Goal: Transaction & Acquisition: Book appointment/travel/reservation

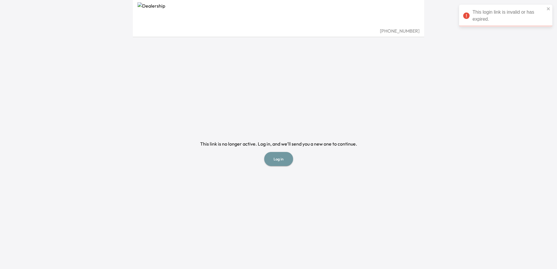
click at [280, 163] on button "Log in" at bounding box center [278, 159] width 29 height 14
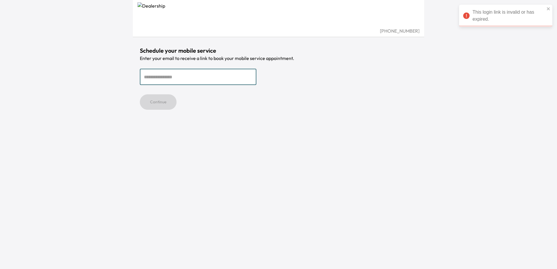
click at [196, 78] on input "email" at bounding box center [198, 77] width 117 height 16
type input "**********"
click at [164, 110] on div "**********" at bounding box center [279, 134] width 292 height 269
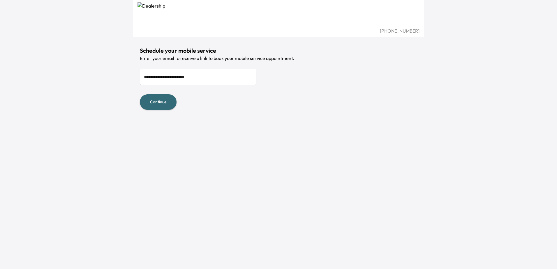
click at [164, 105] on button "Continue" at bounding box center [158, 101] width 37 height 15
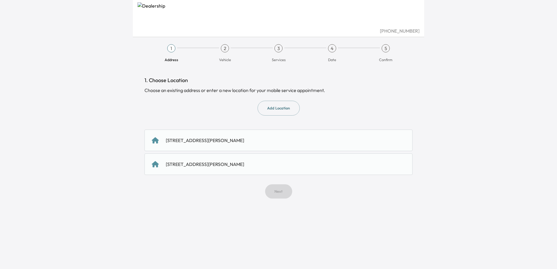
click at [235, 164] on div "[STREET_ADDRESS][PERSON_NAME]" at bounding box center [205, 164] width 78 height 7
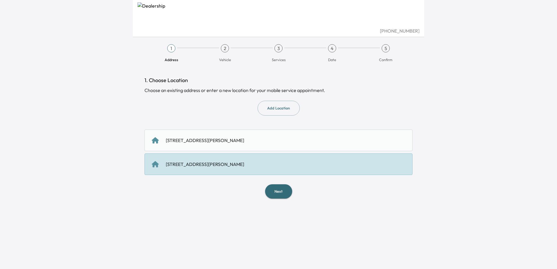
click at [274, 195] on button "Next" at bounding box center [278, 192] width 27 height 14
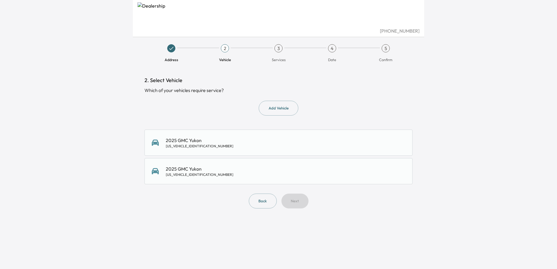
click at [218, 137] on div "2025 GMC Yukon [US_VEHICLE_IDENTIFICATION_NUMBER]" at bounding box center [279, 143] width 254 height 12
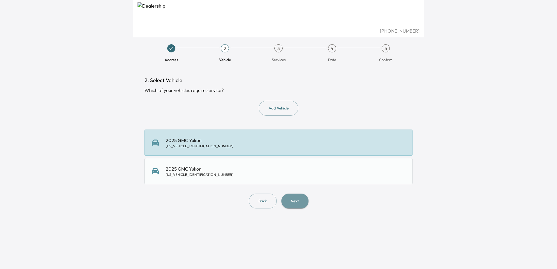
click at [299, 201] on button "Next" at bounding box center [295, 201] width 27 height 15
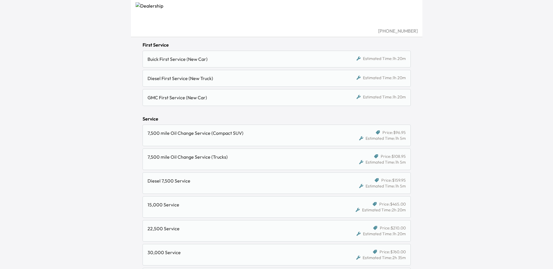
scroll to position [262, 0]
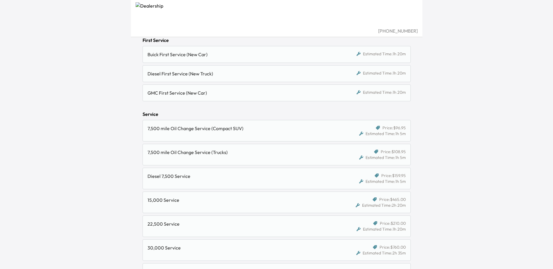
click at [231, 231] on div "22,500 Service" at bounding box center [245, 227] width 194 height 12
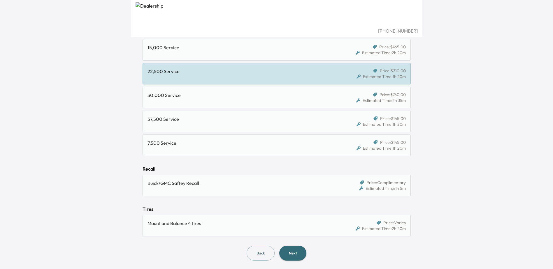
scroll to position [416, 0]
click at [294, 252] on button "Next" at bounding box center [292, 252] width 27 height 15
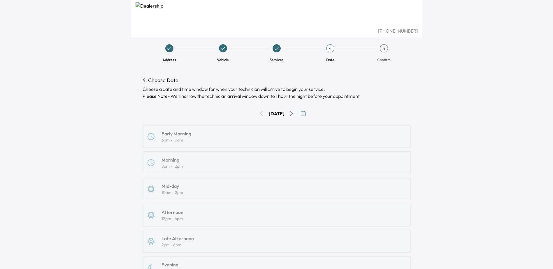
click at [306, 111] on button "button" at bounding box center [303, 113] width 9 height 9
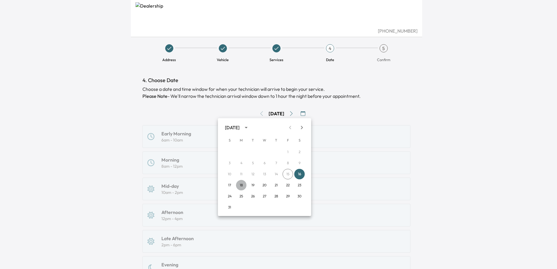
click at [241, 187] on button "18" at bounding box center [241, 185] width 10 height 10
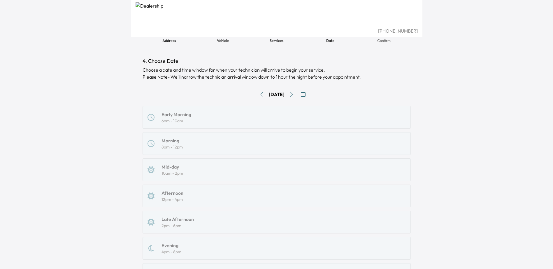
scroll to position [29, 0]
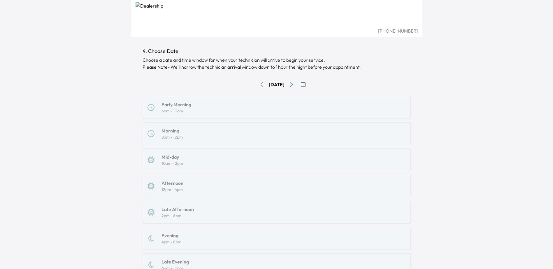
click at [295, 81] on button "Go to next day" at bounding box center [291, 84] width 9 height 9
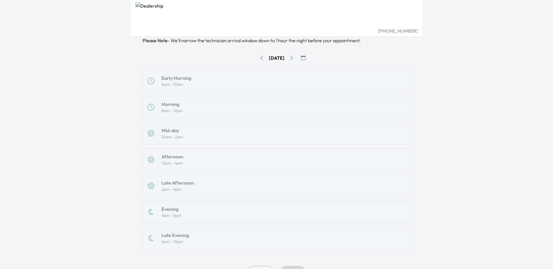
scroll to position [28, 0]
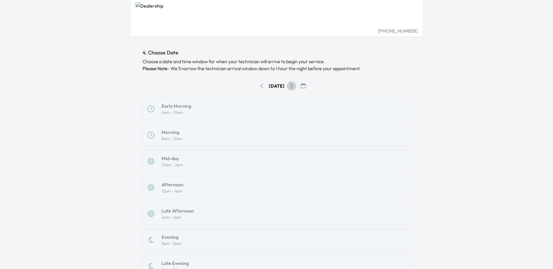
click at [294, 83] on button "Go to next day" at bounding box center [291, 85] width 9 height 9
click at [294, 87] on button "Go to next day" at bounding box center [291, 85] width 9 height 9
click at [177, 133] on div "Morning" at bounding box center [172, 132] width 21 height 7
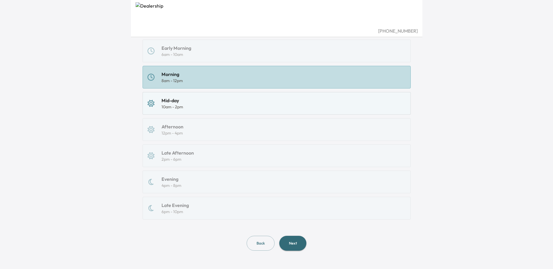
scroll to position [86, 0]
click at [296, 244] on button "Next" at bounding box center [292, 243] width 27 height 15
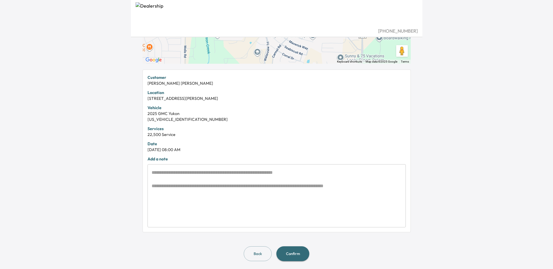
scroll to position [94, 0]
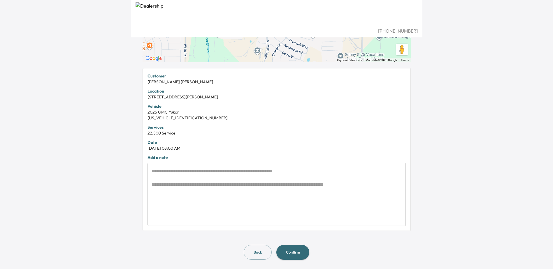
click at [301, 252] on button "Confirm" at bounding box center [292, 252] width 33 height 15
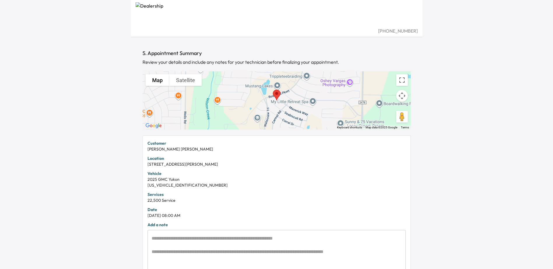
scroll to position [7, 0]
